Goal: Task Accomplishment & Management: Manage account settings

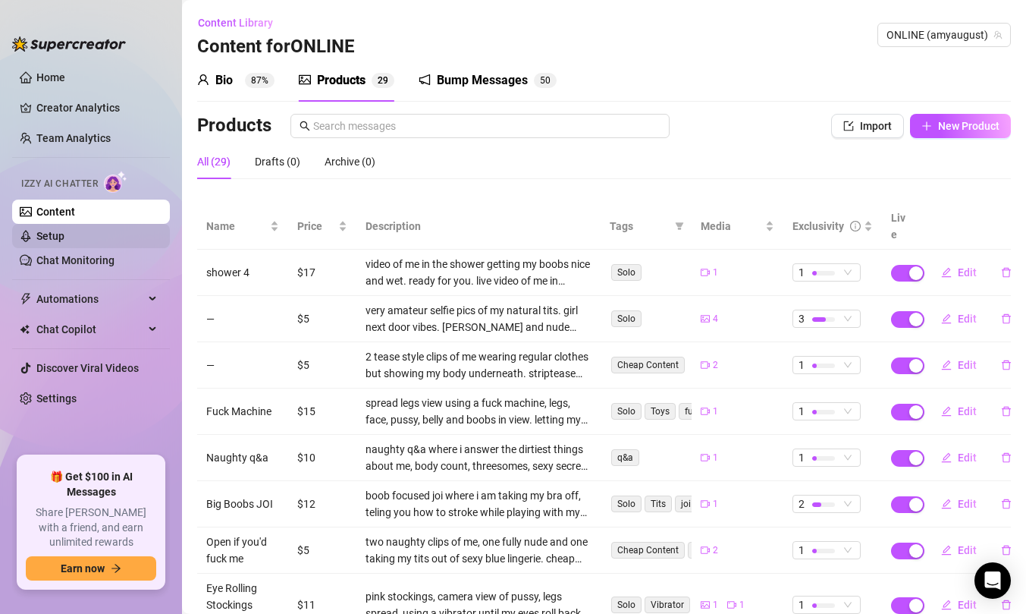
click at [64, 234] on link "Setup" at bounding box center [50, 236] width 28 height 12
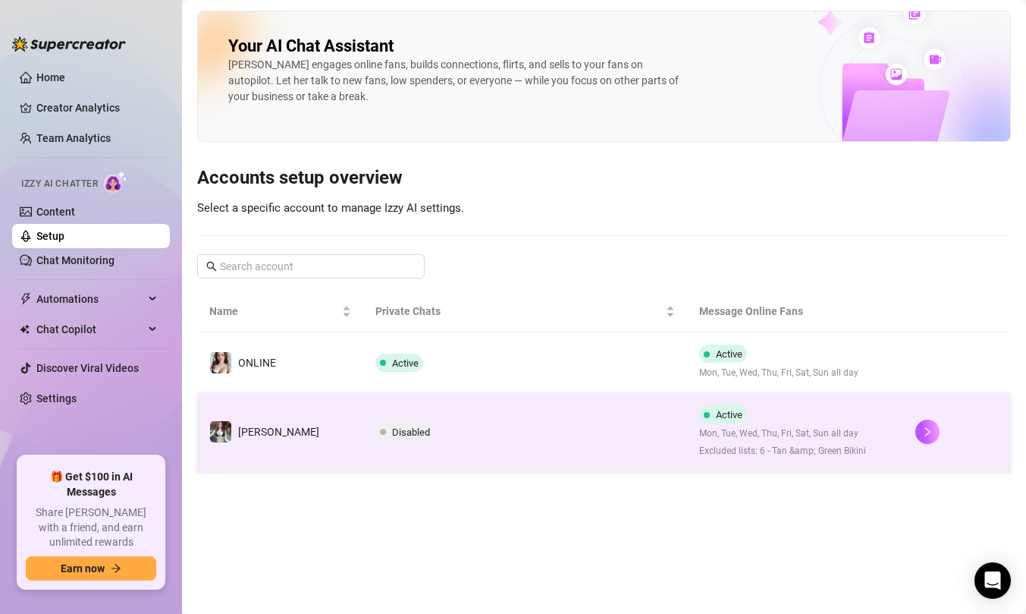
click at [291, 423] on td "[PERSON_NAME]" at bounding box center [280, 432] width 166 height 78
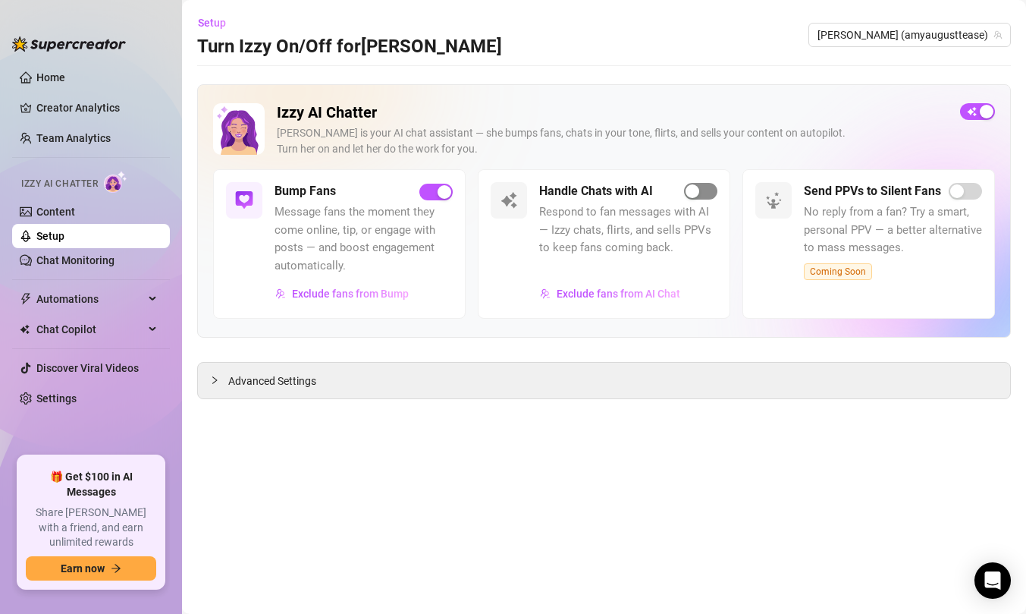
click at [705, 193] on span "button" at bounding box center [700, 191] width 33 height 17
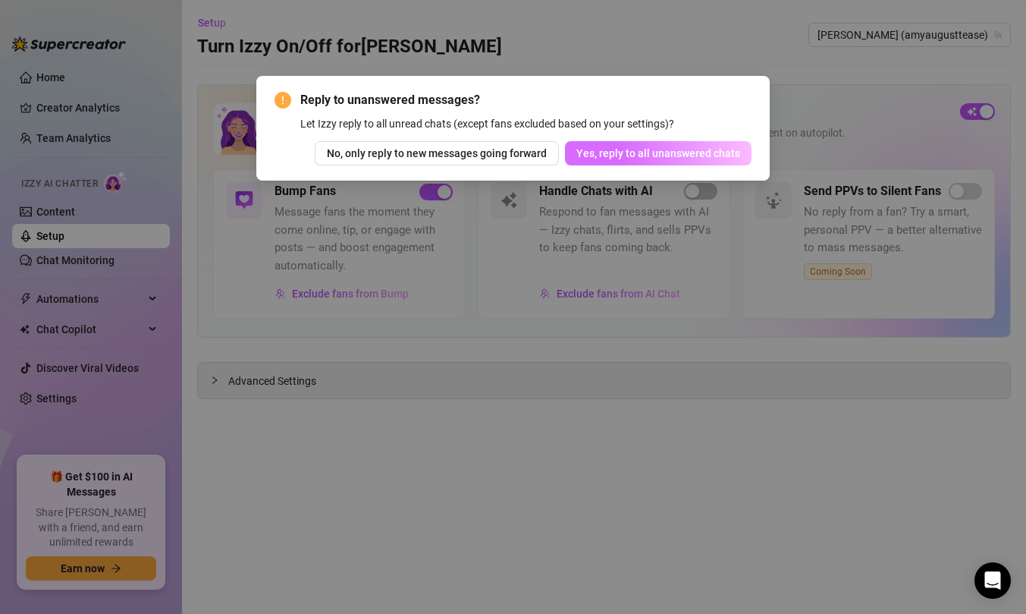
click at [593, 155] on span "Yes, reply to all unanswered chats" at bounding box center [659, 153] width 164 height 12
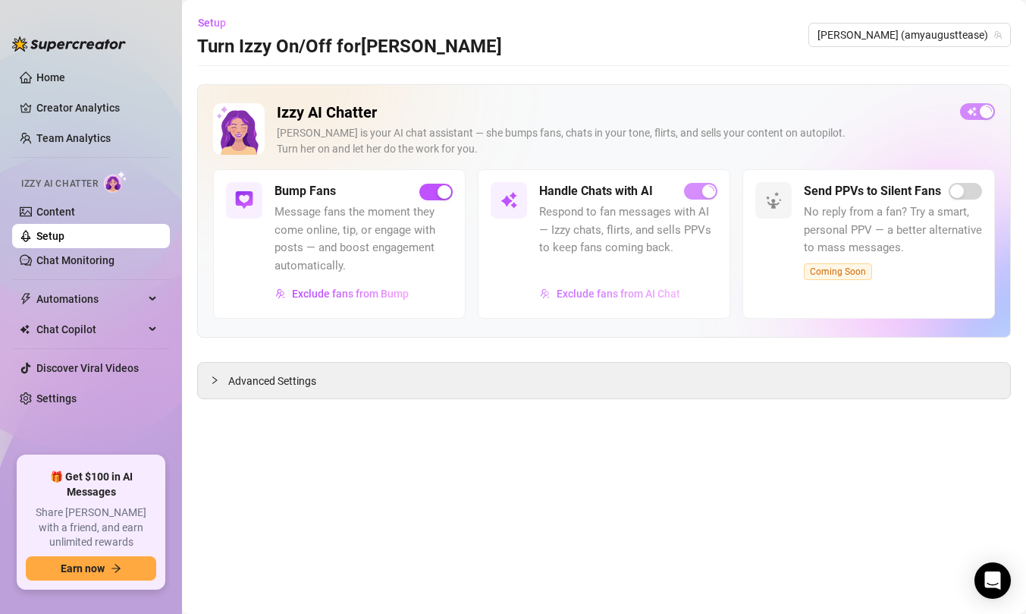
click at [595, 295] on span "Exclude fans from AI Chat" at bounding box center [619, 294] width 124 height 12
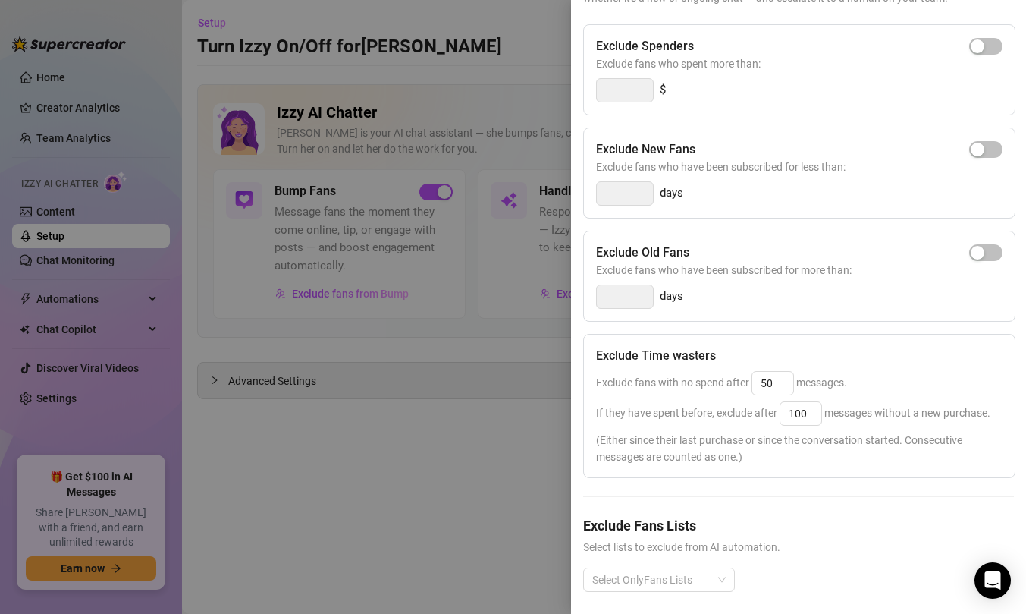
scroll to position [167, 0]
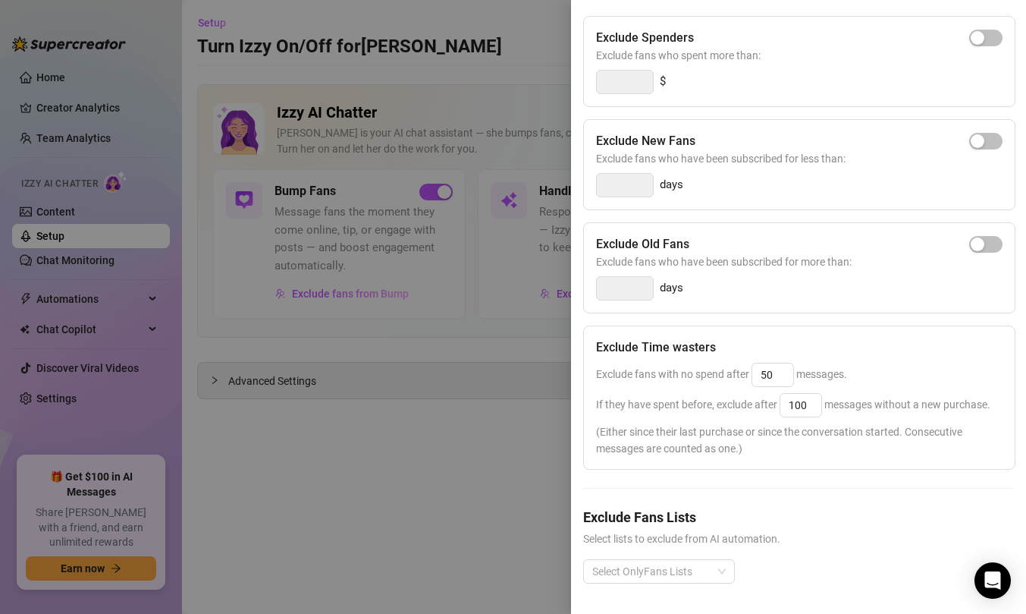
click at [530, 490] on div at bounding box center [513, 307] width 1026 height 614
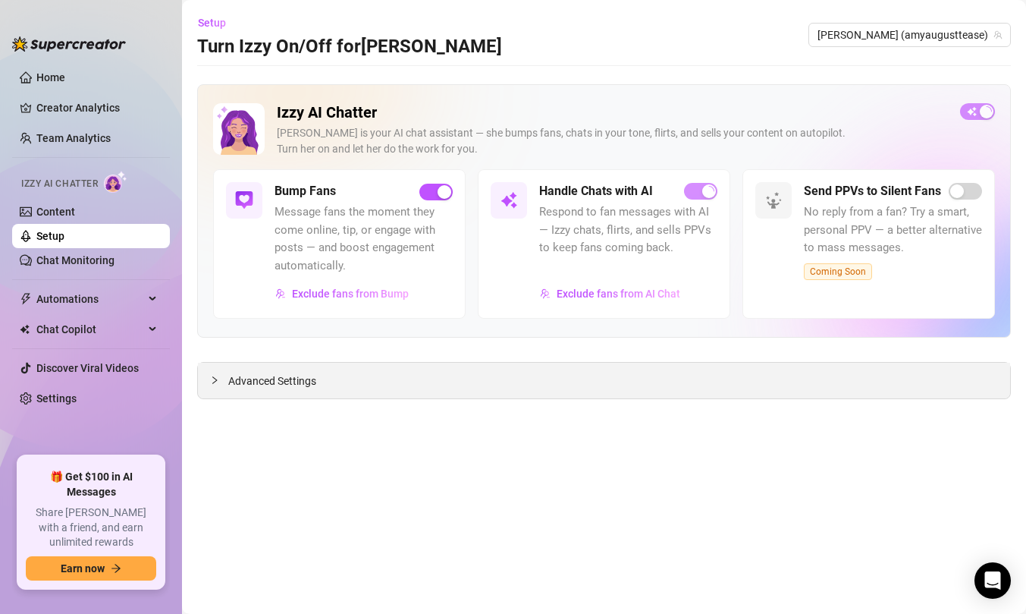
click at [212, 377] on icon "collapsed" at bounding box center [214, 380] width 9 height 9
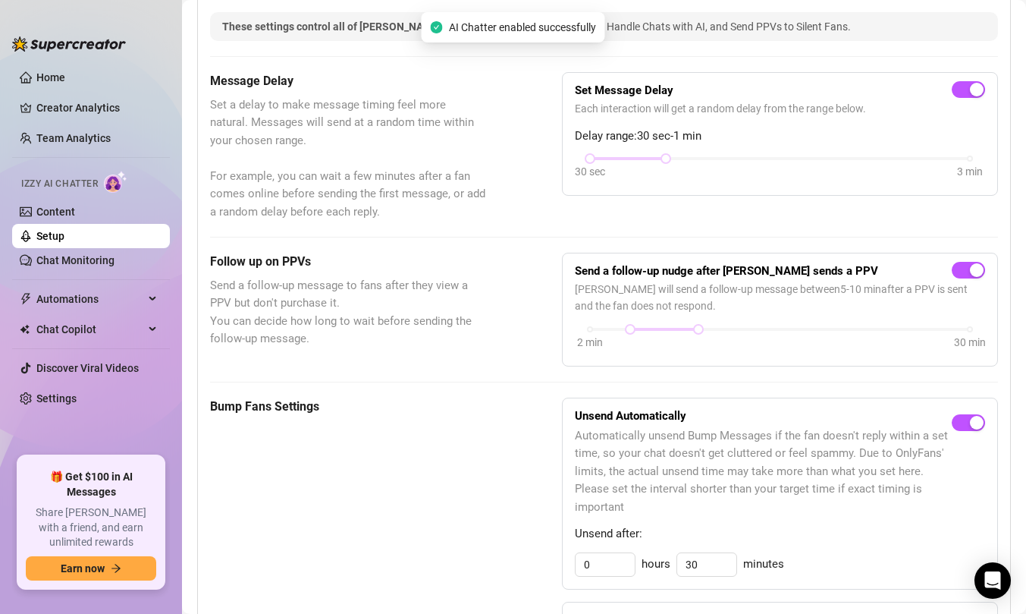
scroll to position [0, 0]
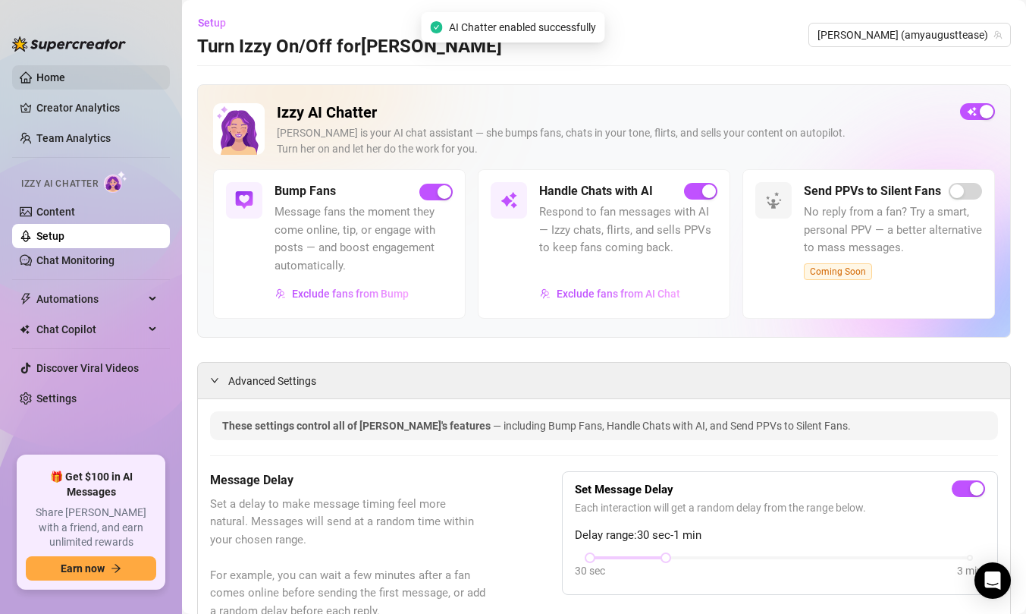
click at [37, 78] on link "Home" at bounding box center [50, 77] width 29 height 12
